Goal: Task Accomplishment & Management: Manage account settings

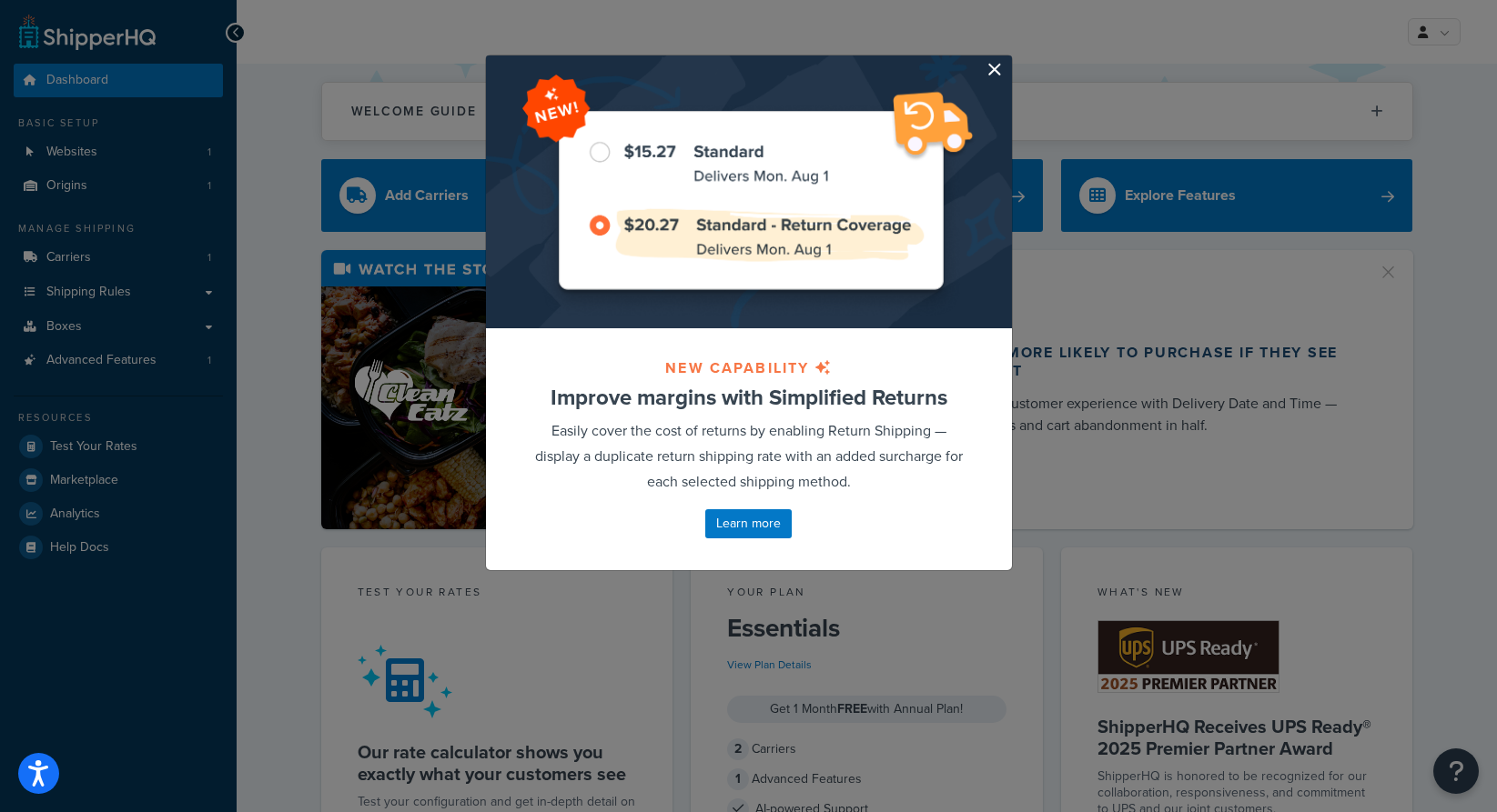
click at [1007, 60] on button "button" at bounding box center [1009, 58] width 5 height 5
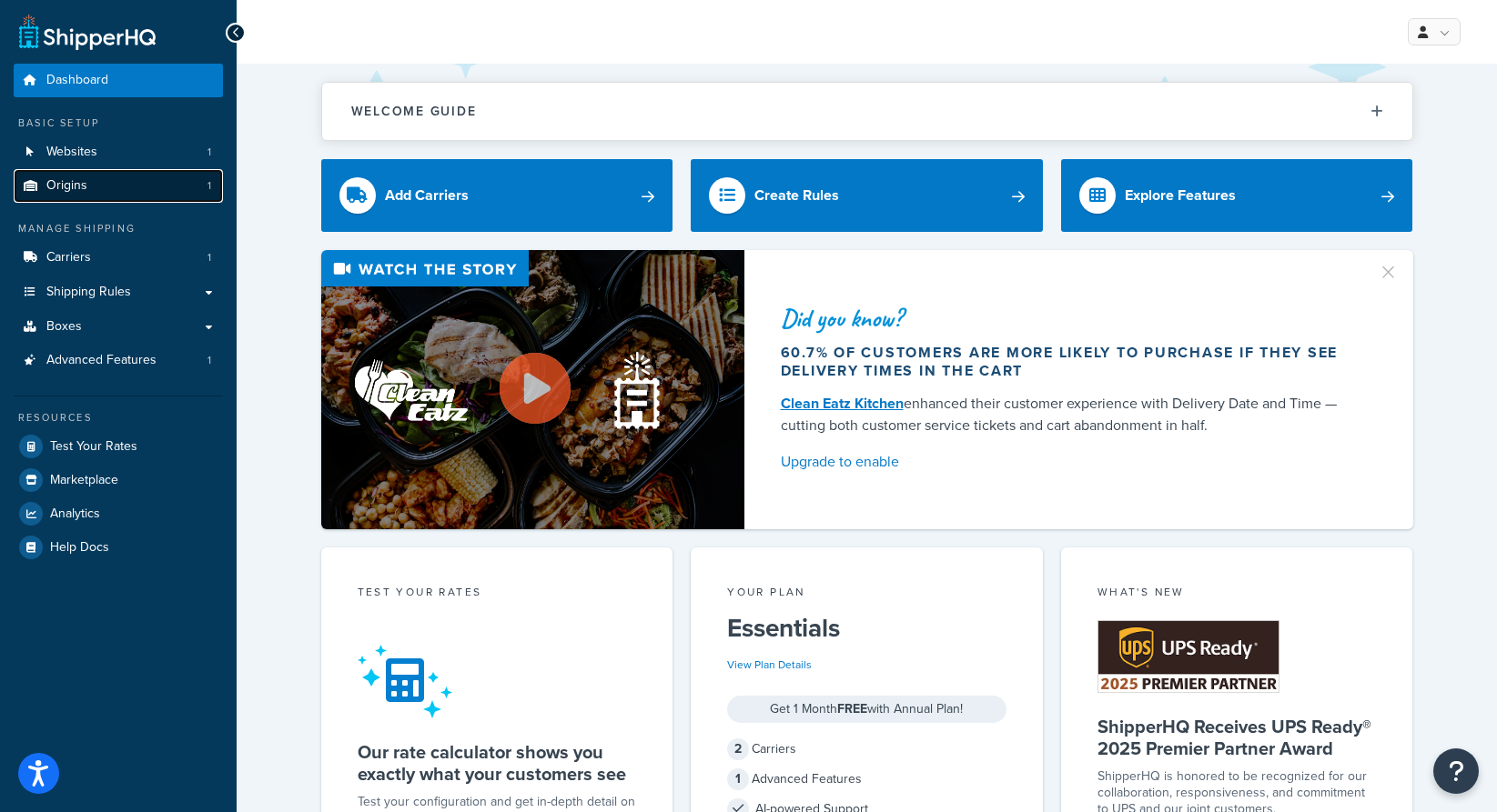
click at [88, 182] on link "Origins 1" at bounding box center [118, 186] width 209 height 34
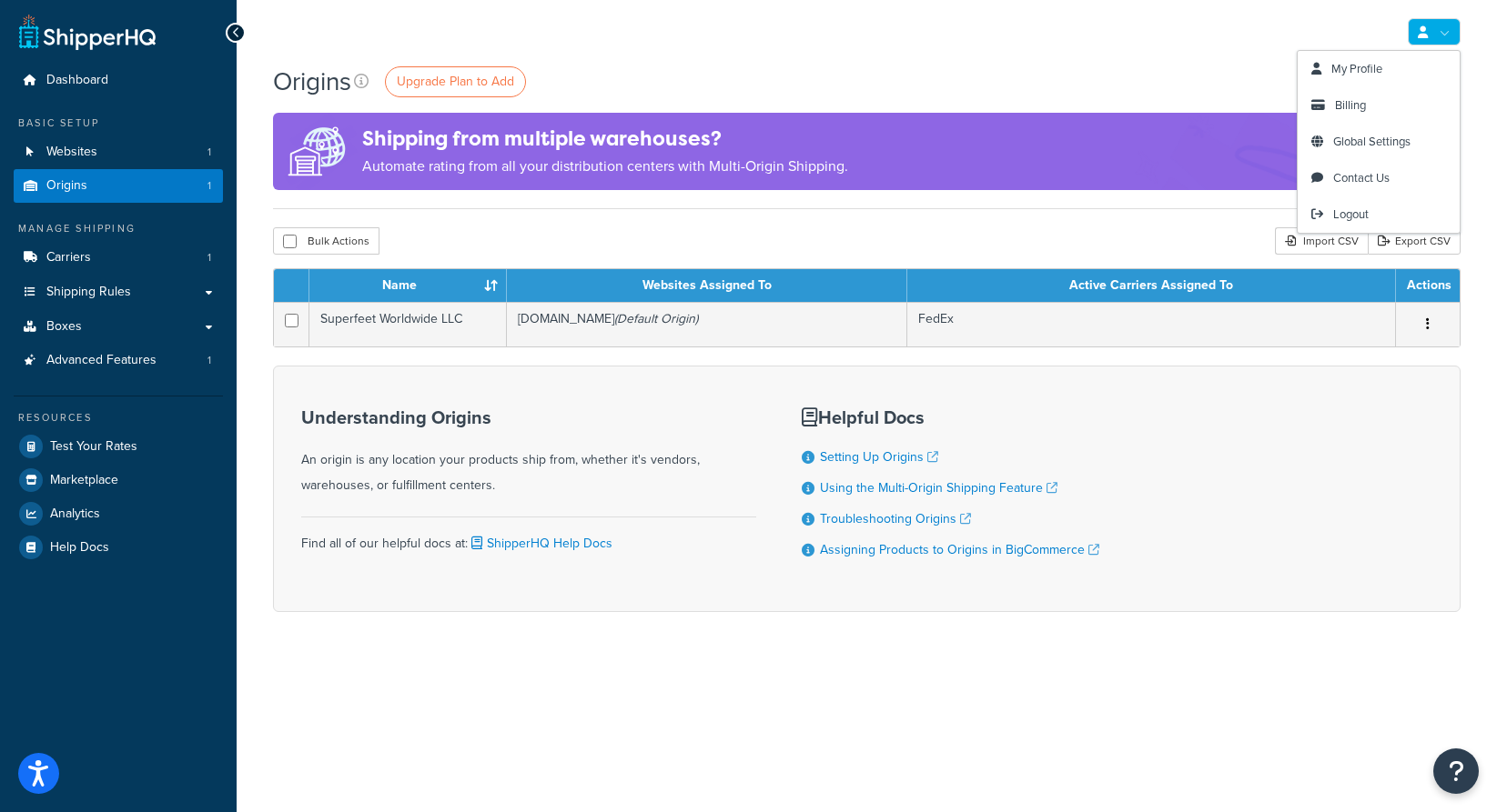
click at [1446, 32] on link at bounding box center [1435, 32] width 53 height 27
click at [1379, 68] on span "My Profile" at bounding box center [1357, 68] width 51 height 18
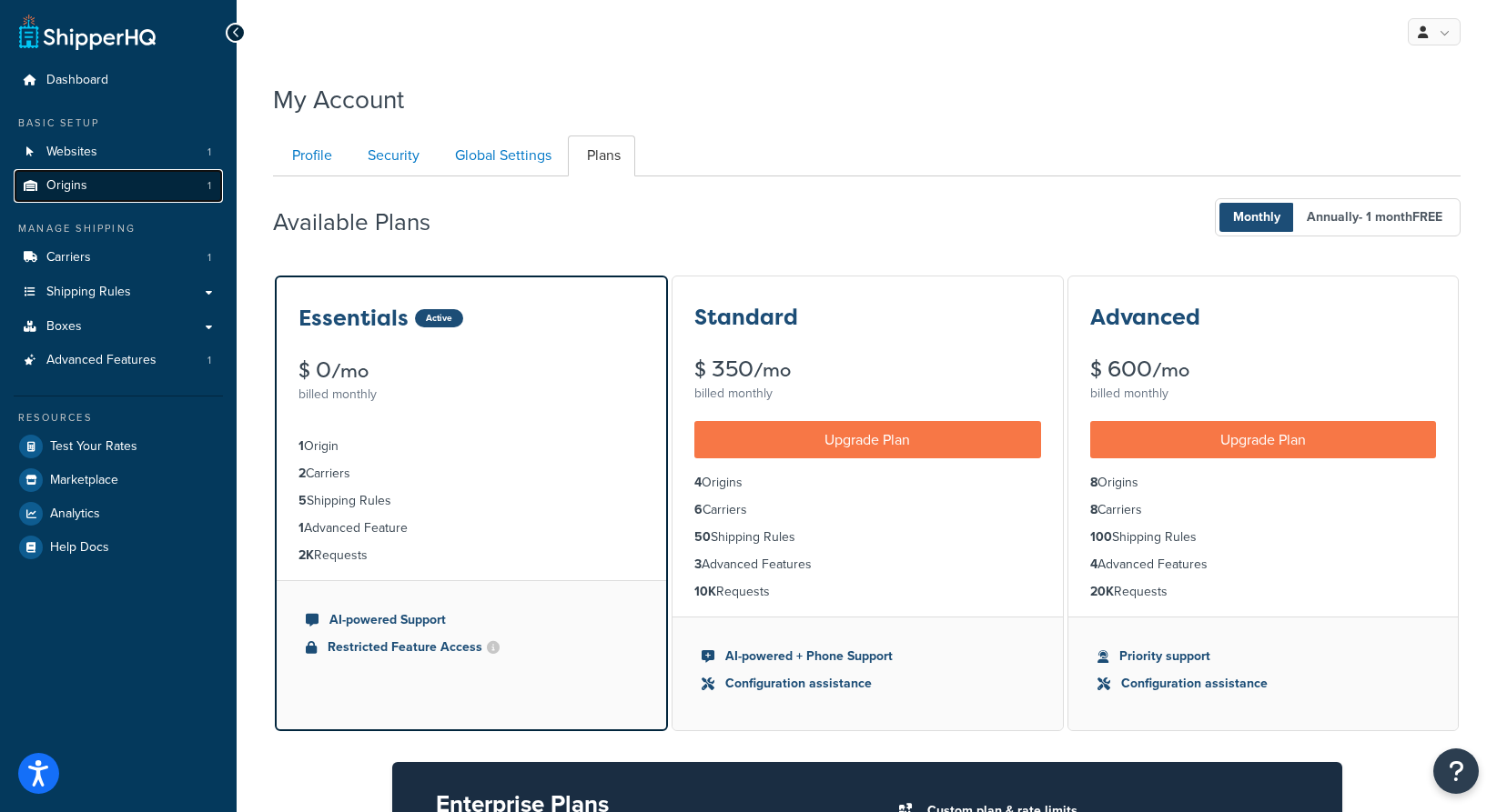
click at [121, 190] on link "Origins 1" at bounding box center [118, 186] width 209 height 34
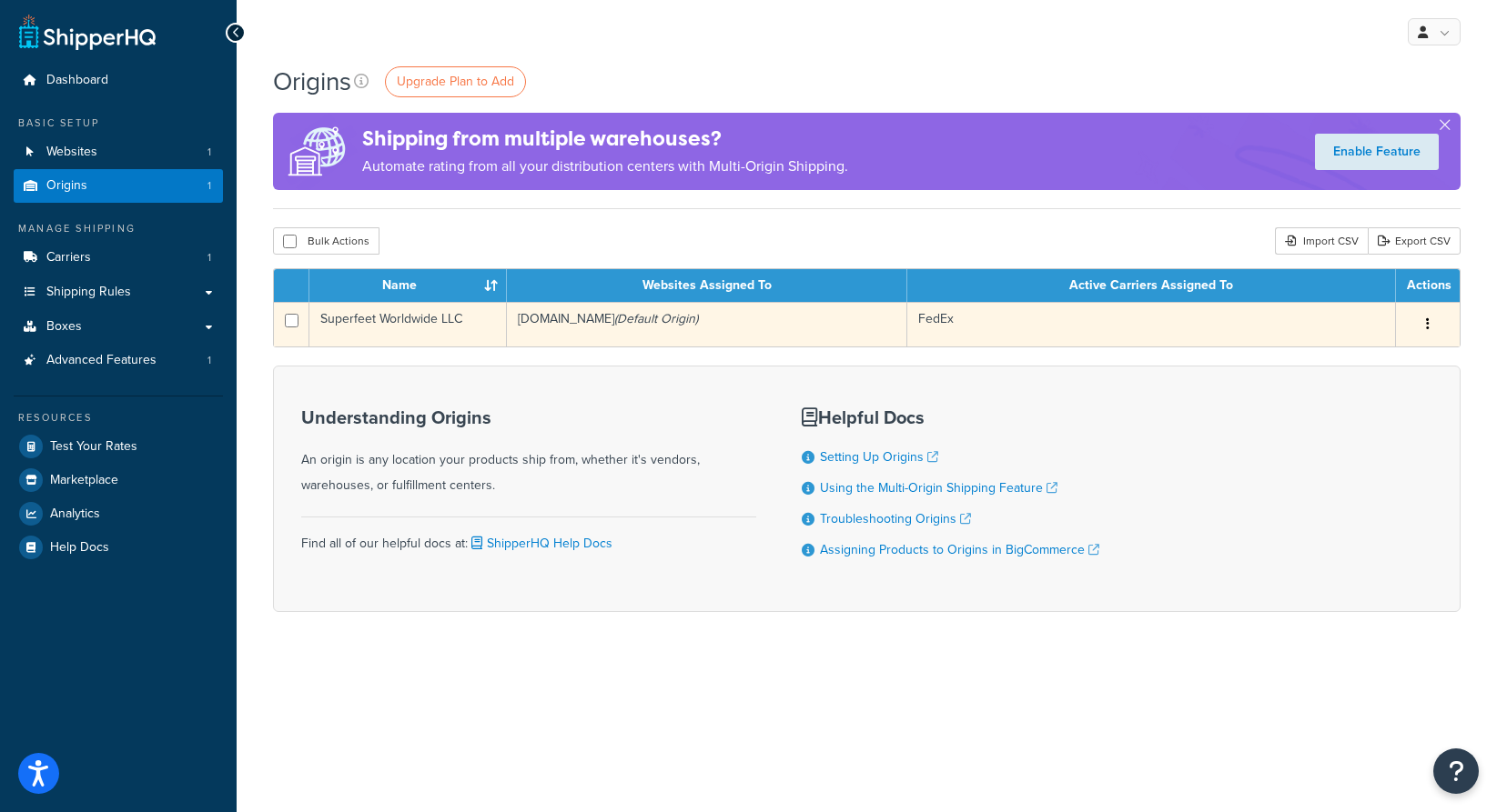
click at [1232, 333] on td "FedEx" at bounding box center [1152, 324] width 489 height 45
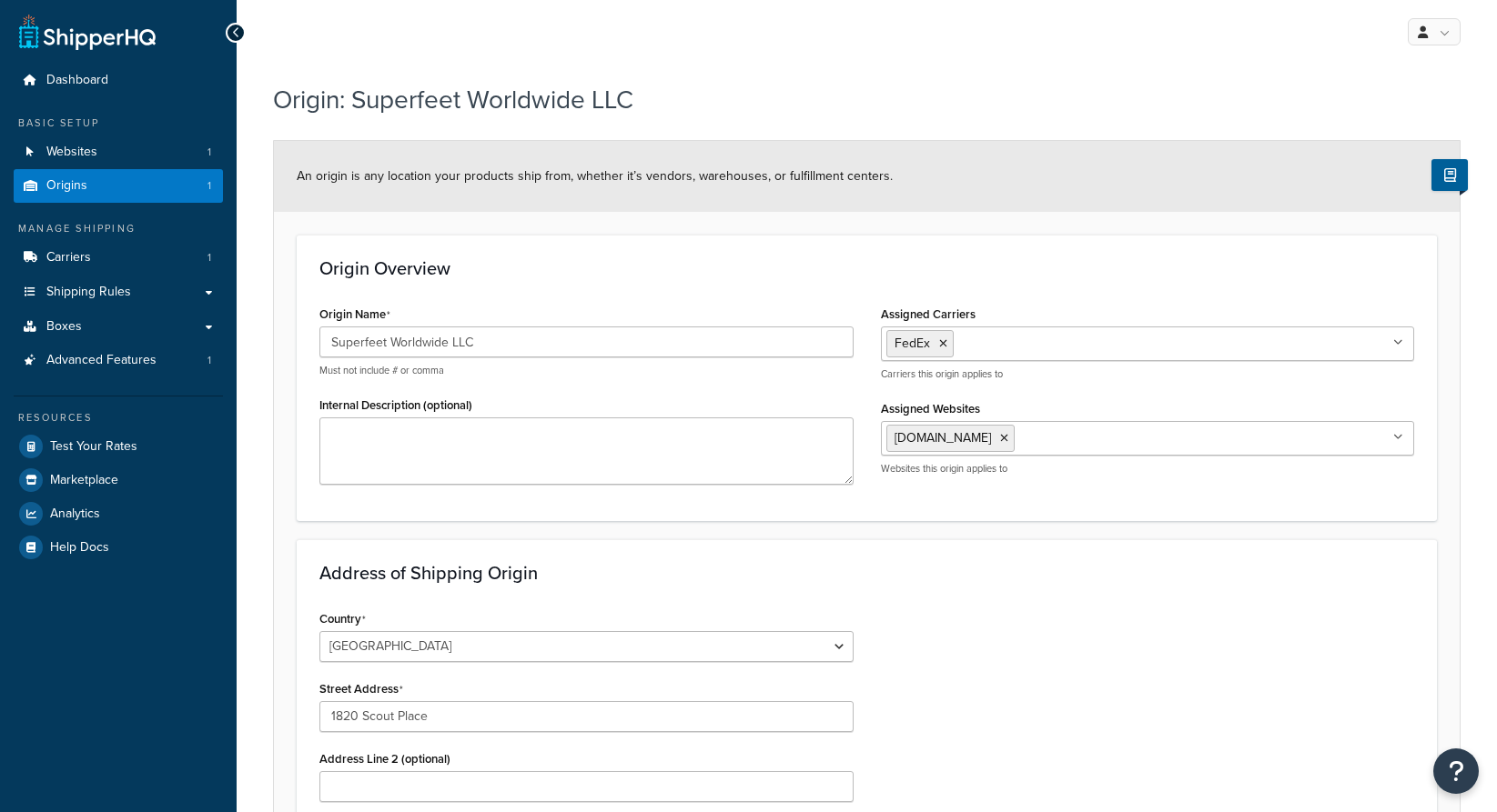
select select "47"
